Goal: Share content

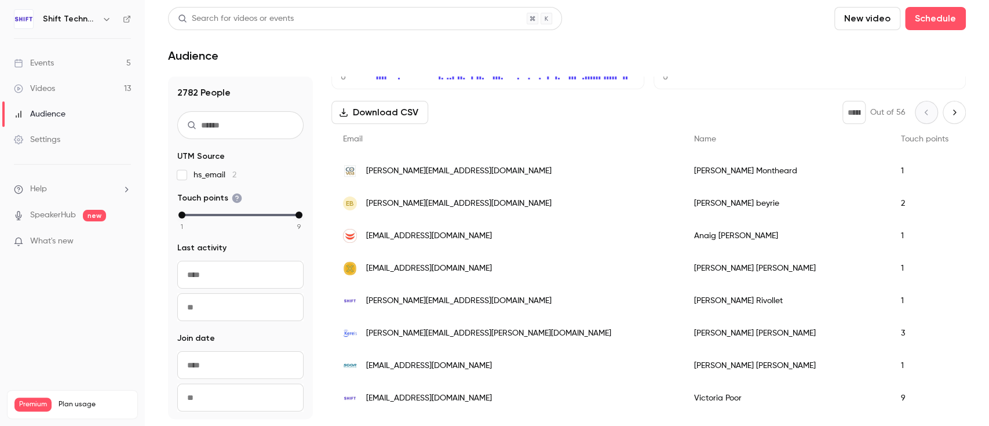
scroll to position [154, 0]
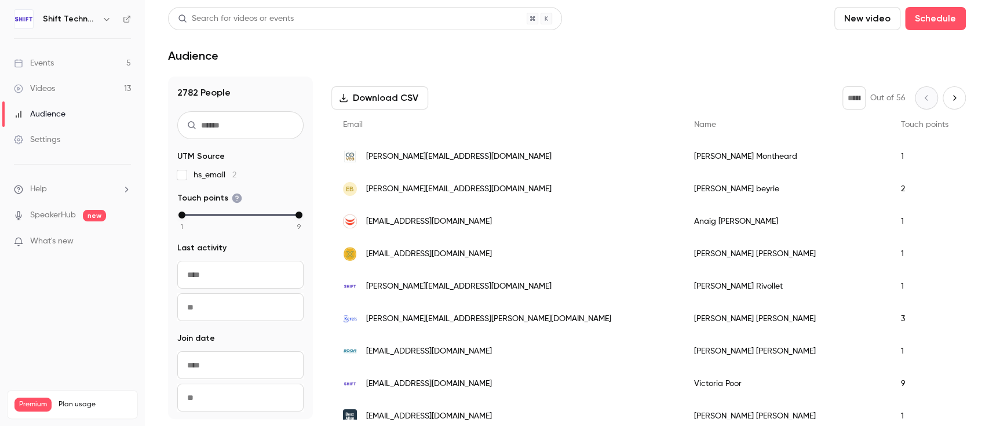
click at [57, 67] on link "Events 5" at bounding box center [72, 62] width 145 height 25
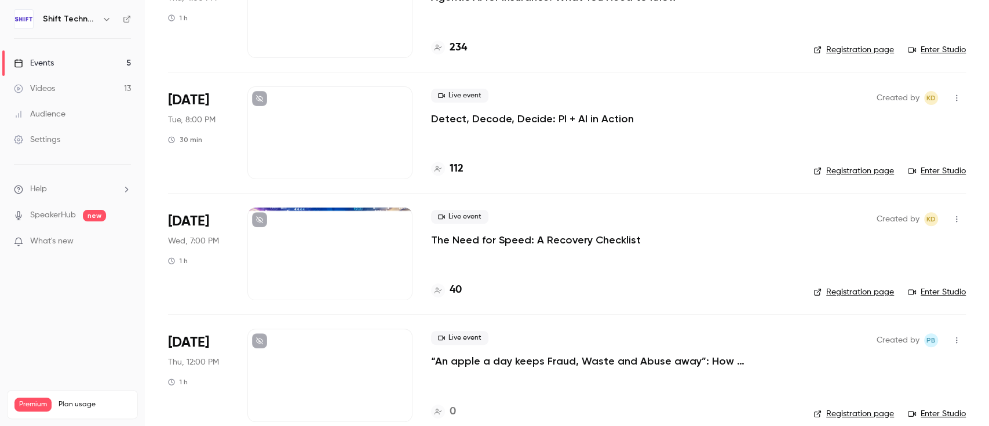
scroll to position [272, 0]
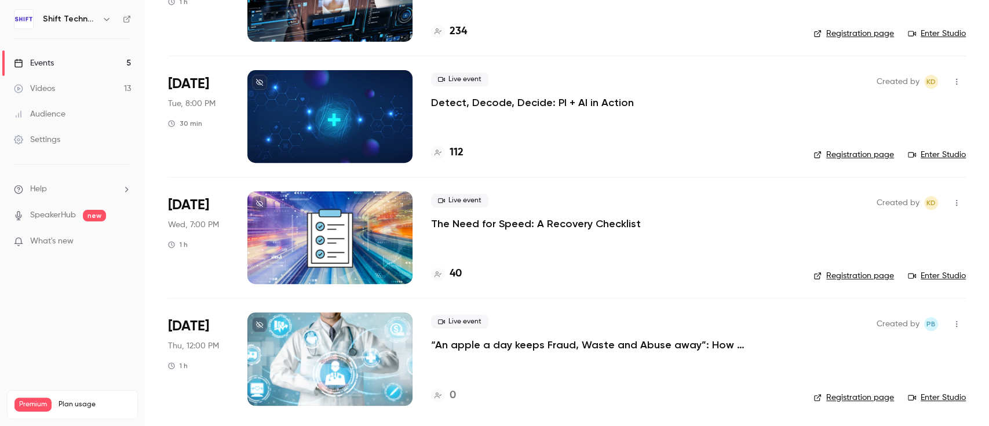
click at [947, 327] on button "button" at bounding box center [956, 323] width 19 height 19
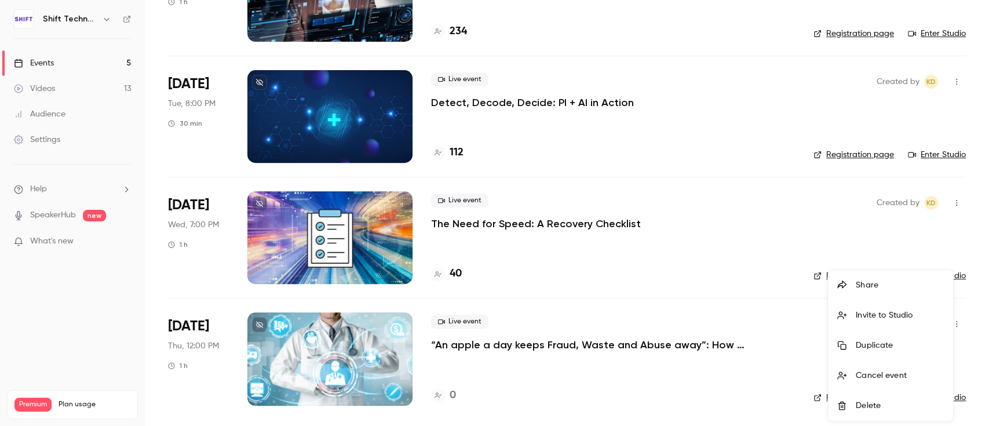
click at [875, 285] on div "Share" at bounding box center [899, 285] width 88 height 12
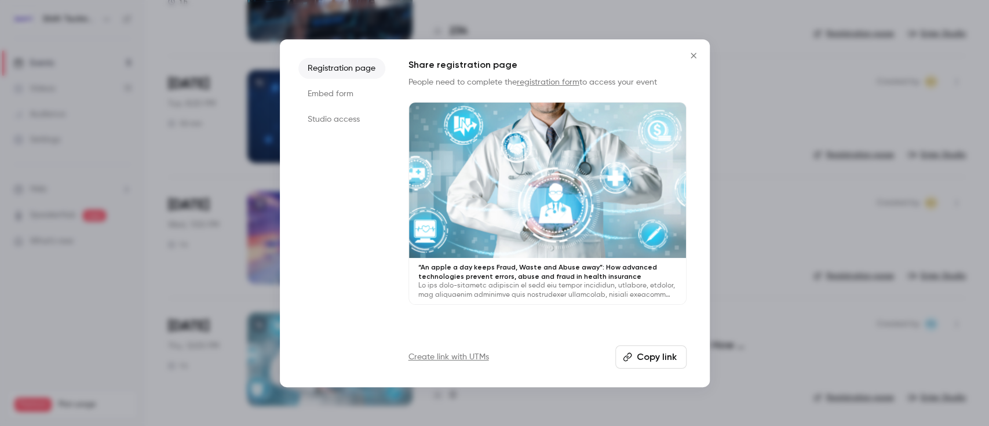
click at [628, 356] on icon "button" at bounding box center [627, 356] width 9 height 9
click at [700, 57] on button "Close" at bounding box center [693, 55] width 23 height 23
